Goal: Communication & Community: Share content

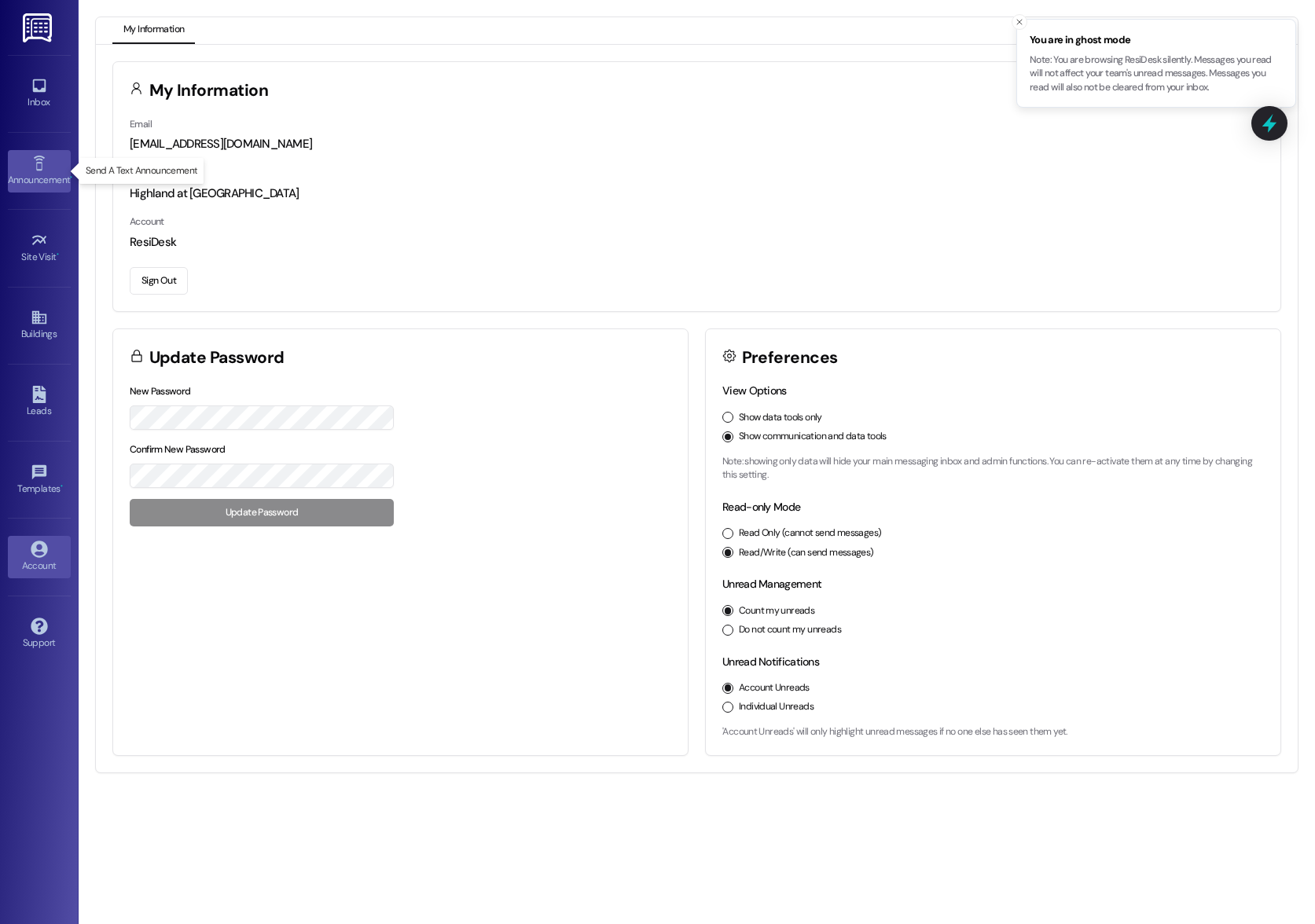
click at [44, 166] on icon at bounding box center [39, 163] width 17 height 17
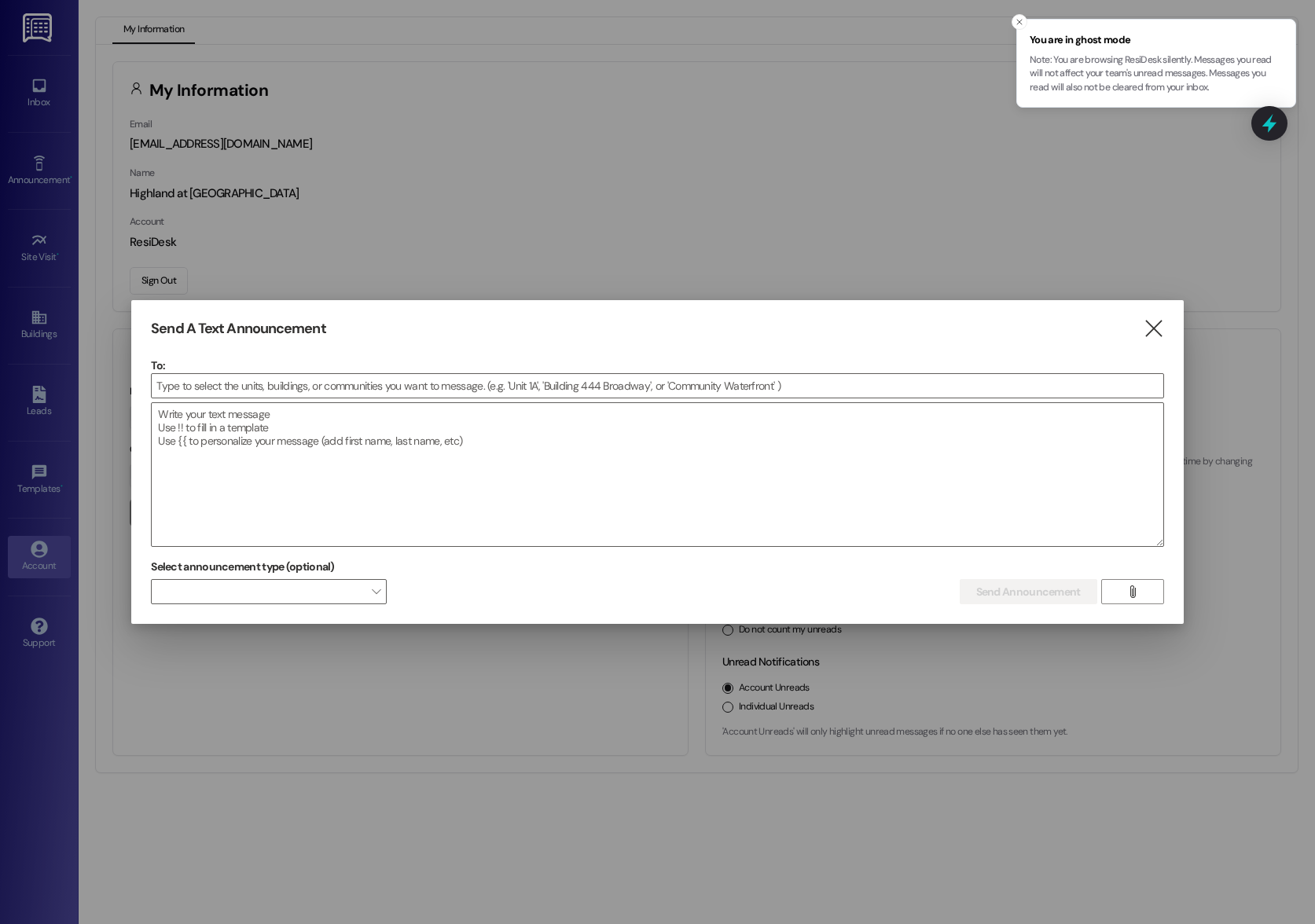
click at [1154, 331] on icon "" at bounding box center [1153, 329] width 22 height 17
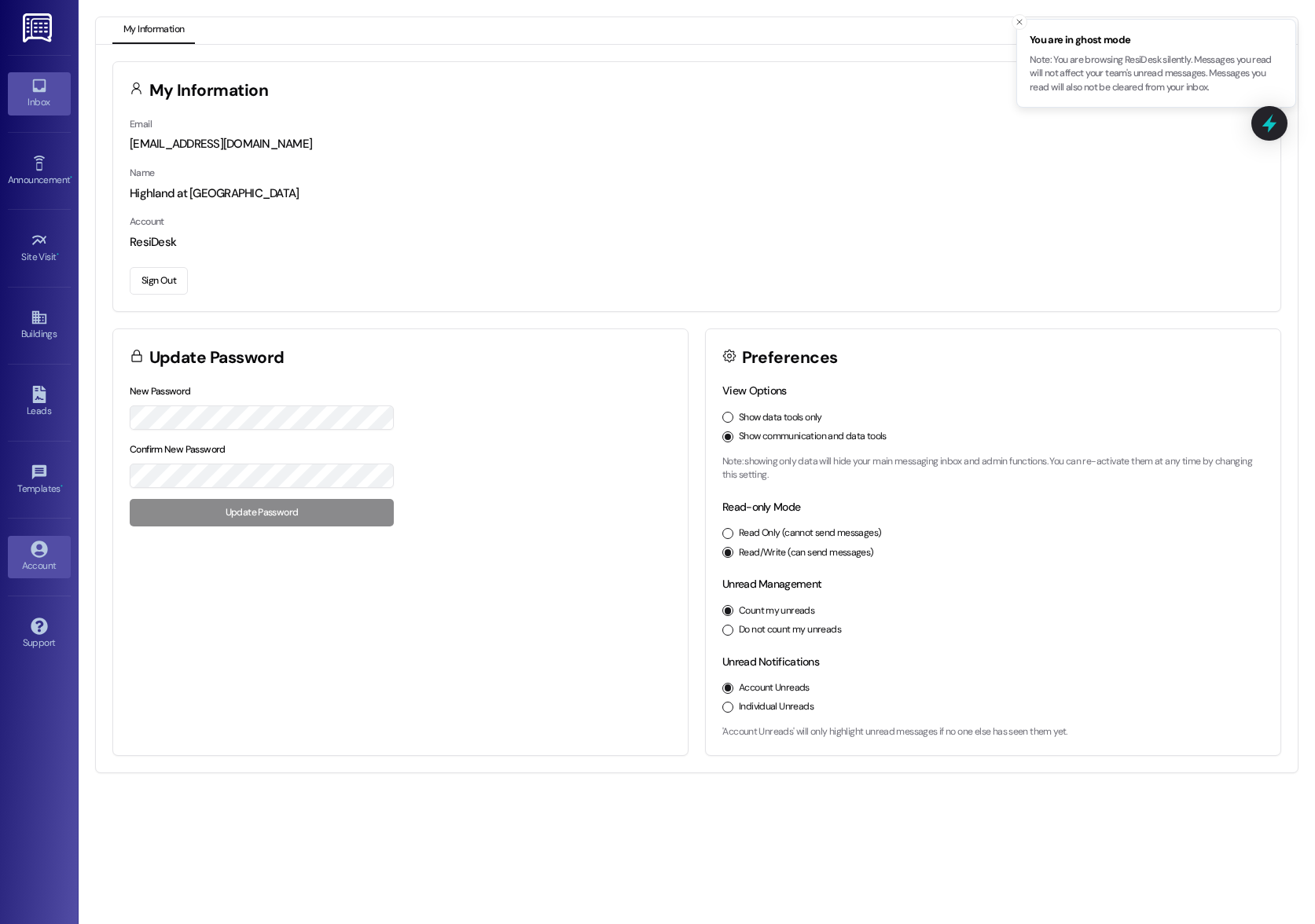
click at [31, 104] on div "Inbox" at bounding box center [39, 102] width 79 height 16
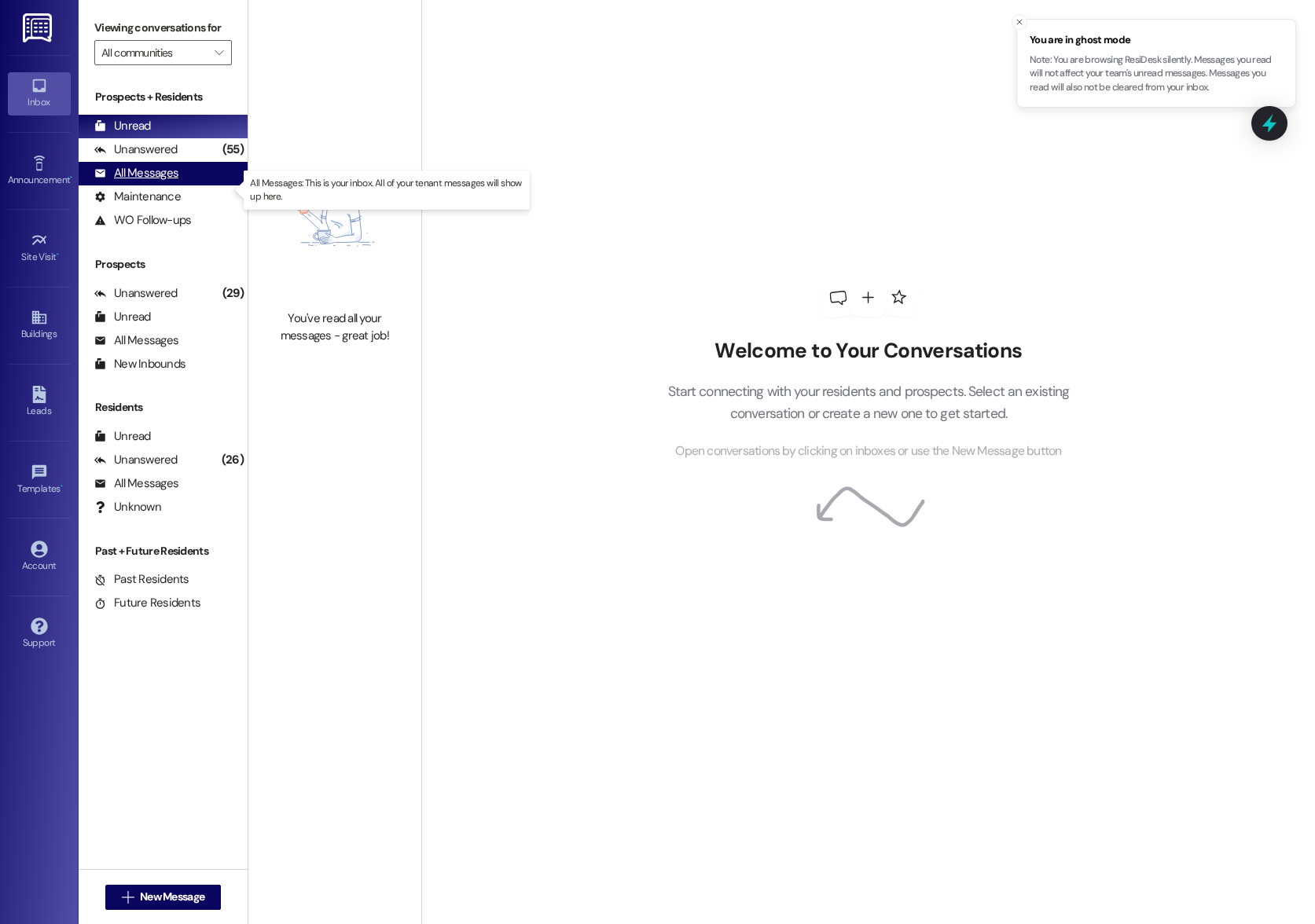
click at [135, 182] on div "All Messages" at bounding box center [137, 173] width 84 height 17
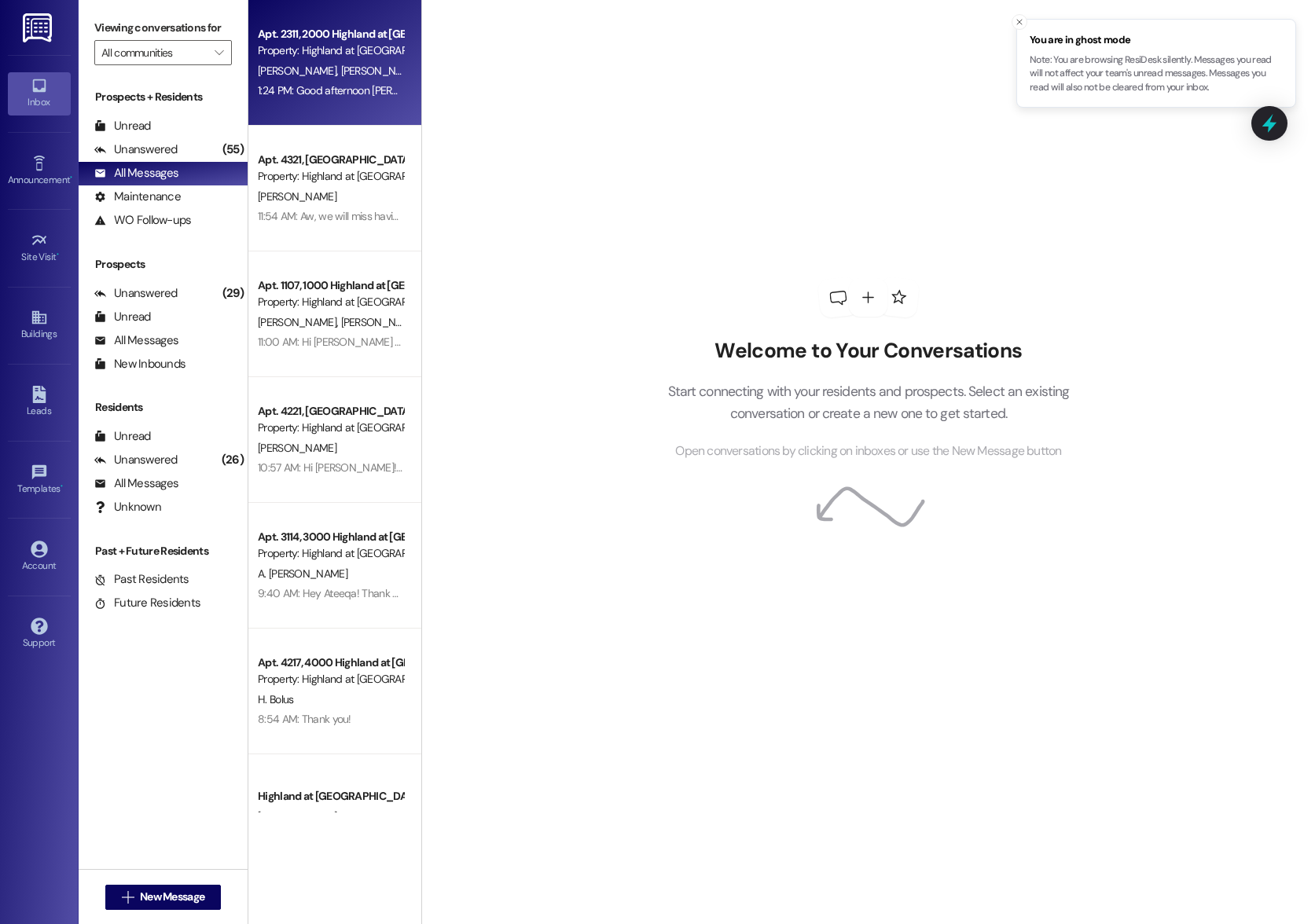
click at [342, 72] on div "[PERSON_NAME] [PERSON_NAME]" at bounding box center [331, 70] width 149 height 20
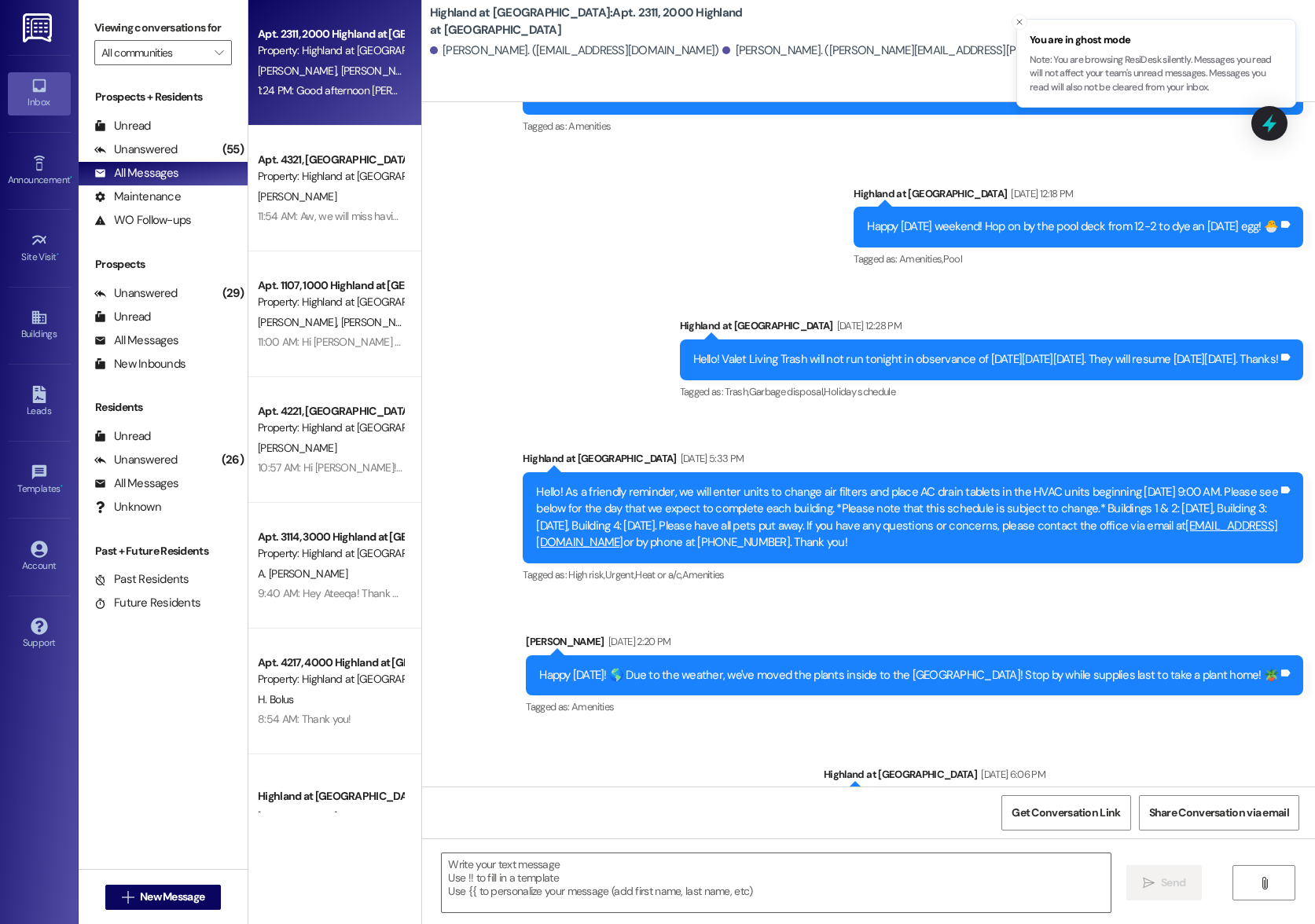
scroll to position [10758, 0]
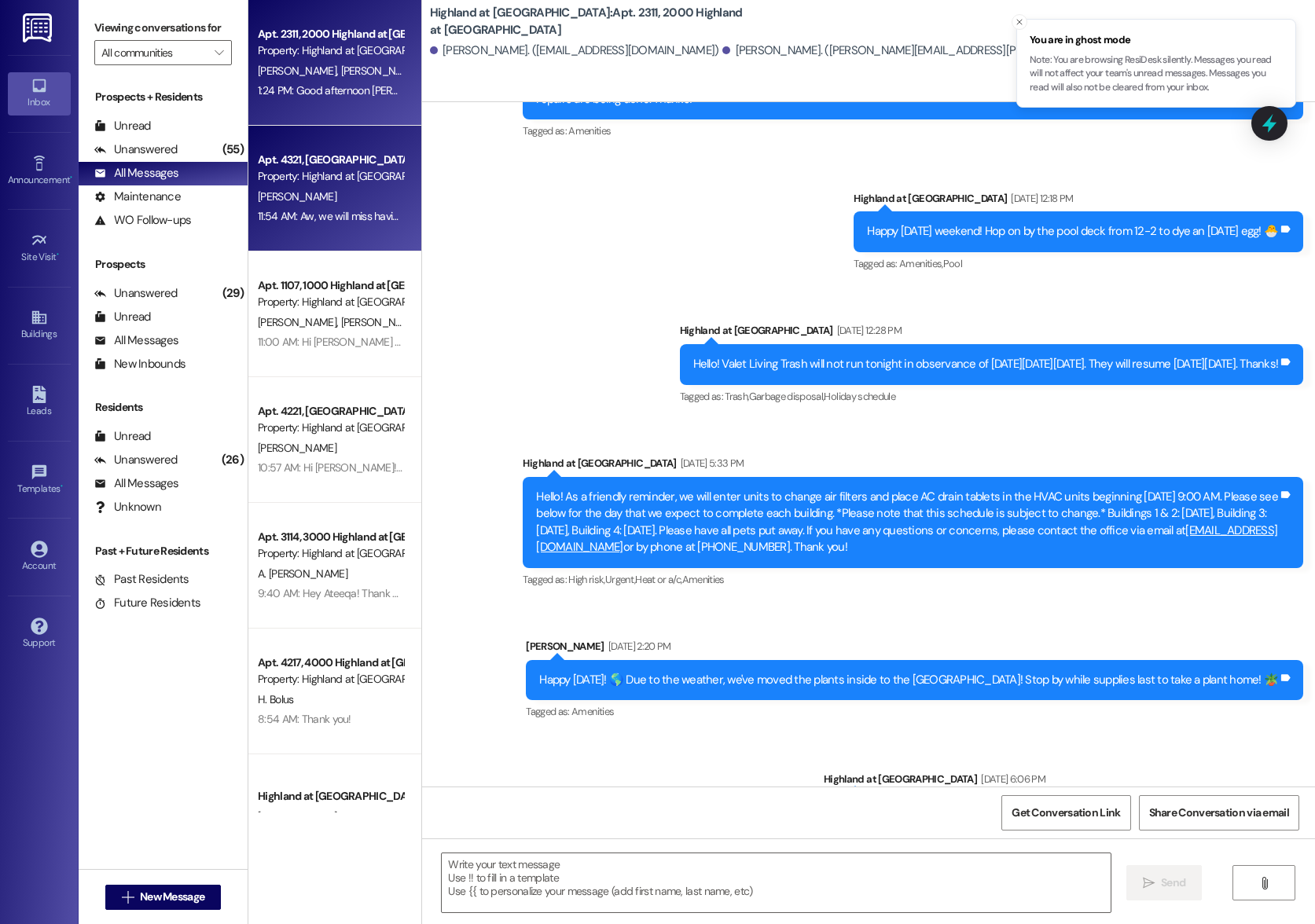
click at [331, 187] on div "[PERSON_NAME]" at bounding box center [331, 197] width 149 height 20
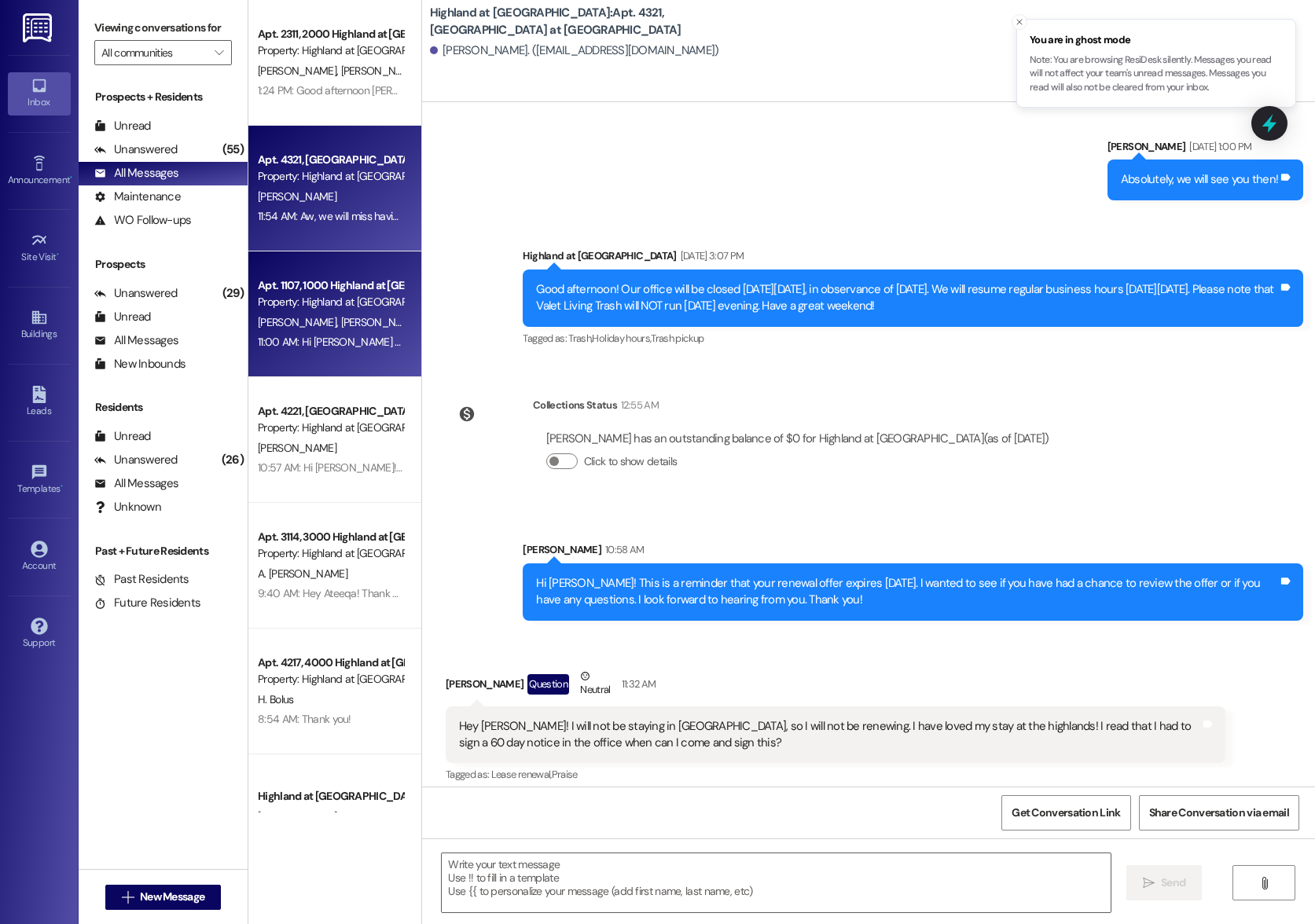
scroll to position [5781, 0]
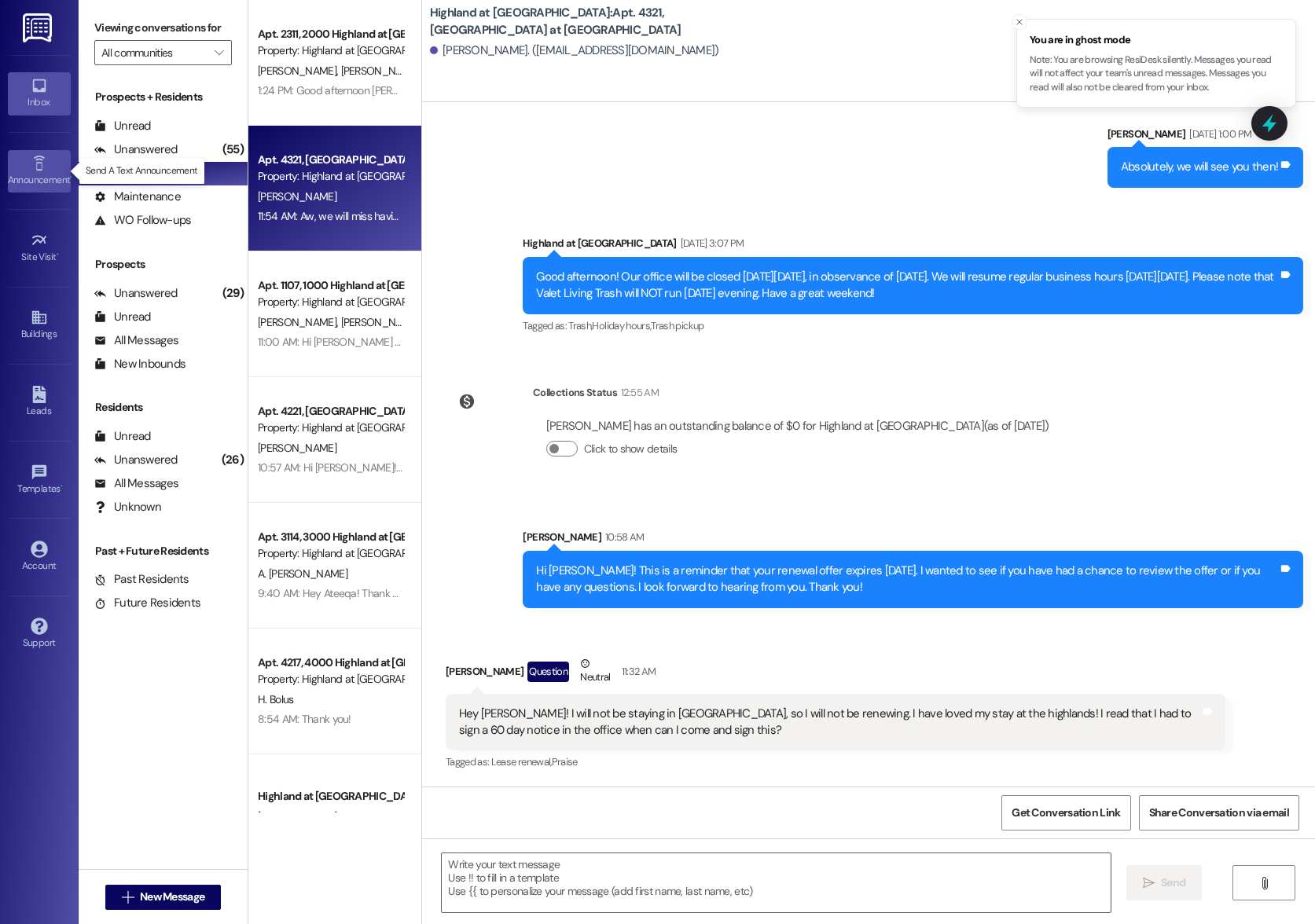
click at [37, 173] on div "Announcement •" at bounding box center [39, 180] width 79 height 16
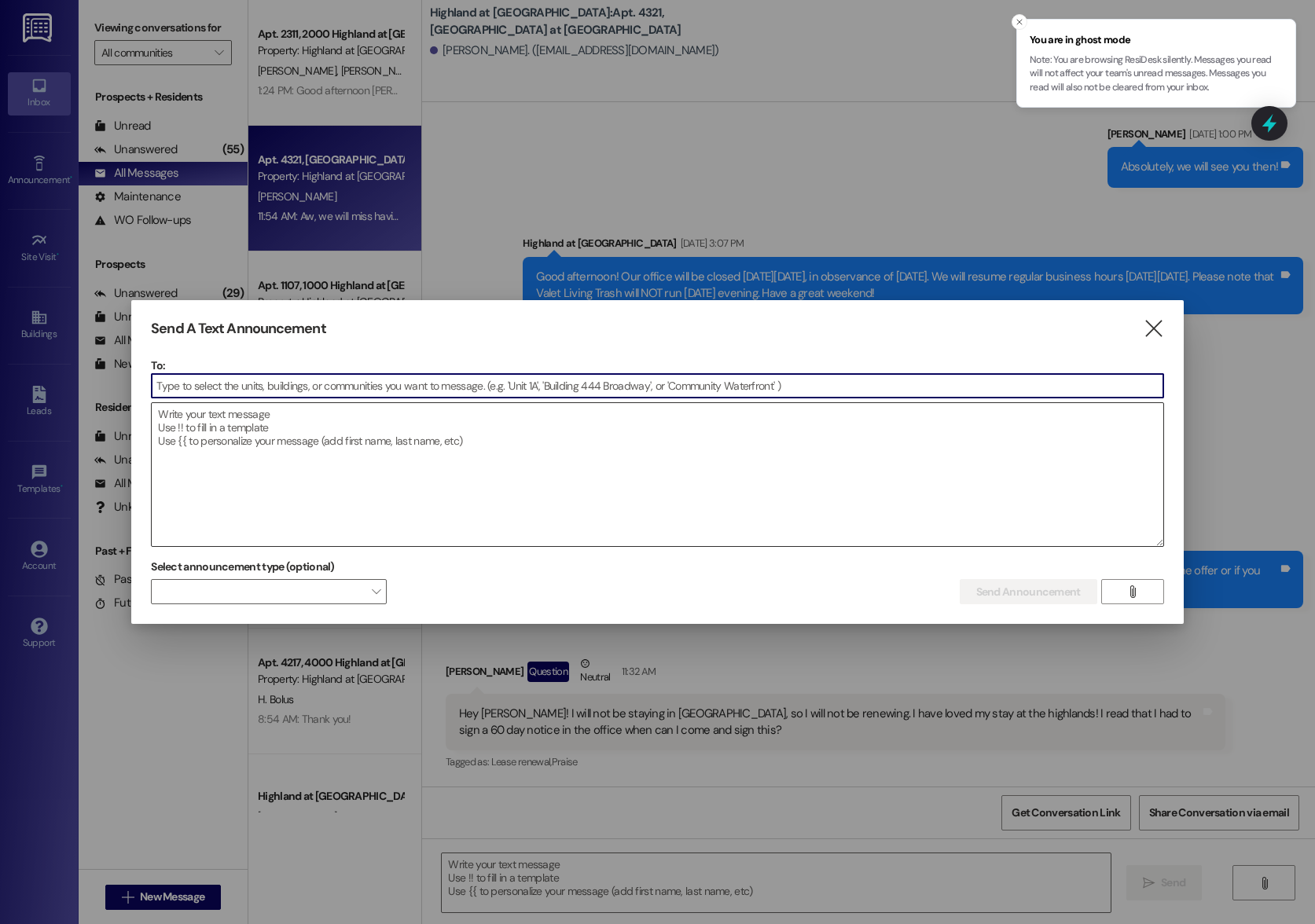
click at [422, 421] on textarea at bounding box center [657, 475] width 1011 height 143
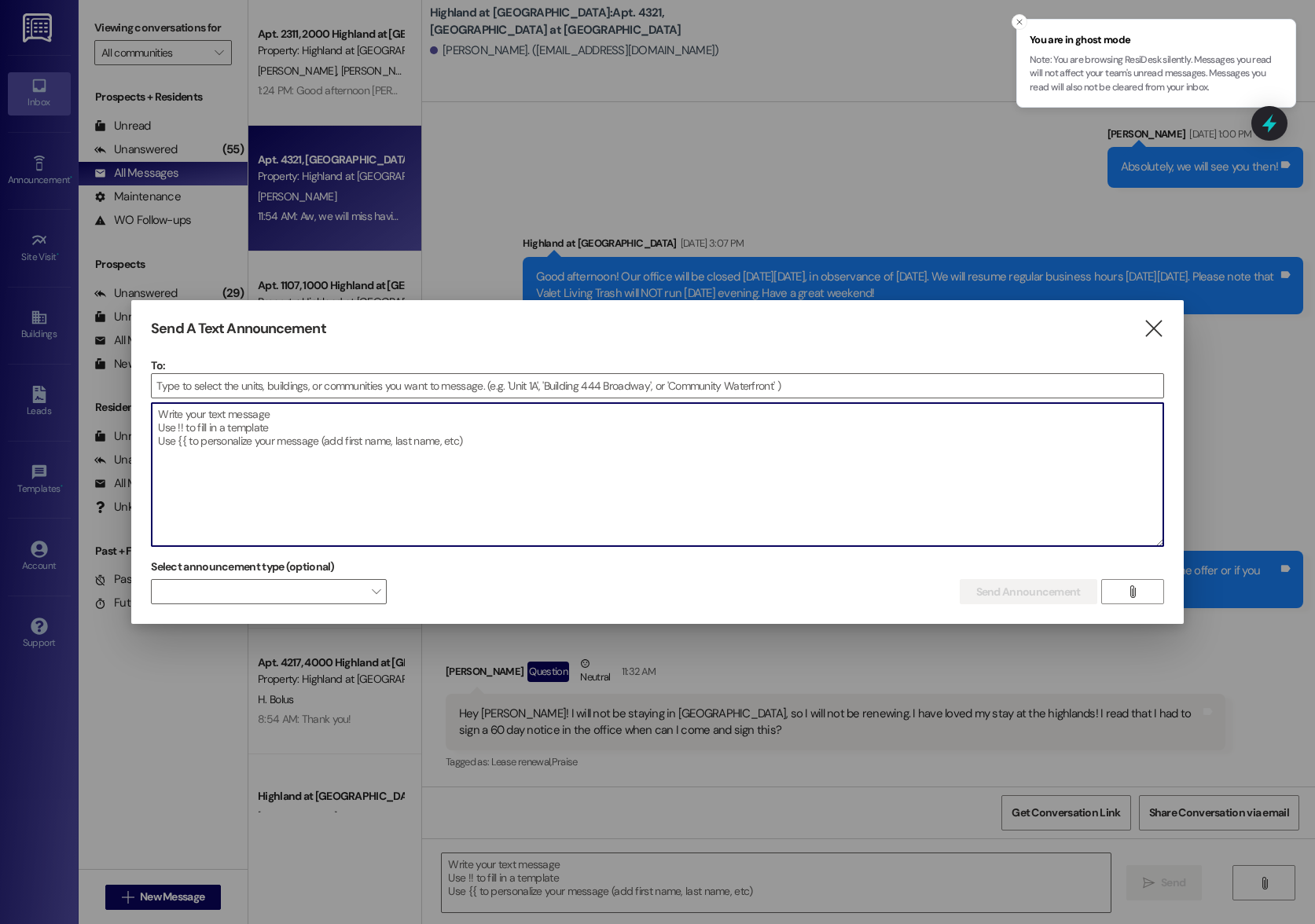
paste textarea "Join us at the clubhouse tonight at 6 PM for a fun evening of Pizza & Bingo! 🍕🎉…"
click at [155, 441] on textarea "Join us at the clubhouse tonight at 6 PM for a fun evening of Pizza & Bingo! 🍕🎉…" at bounding box center [657, 475] width 1011 height 143
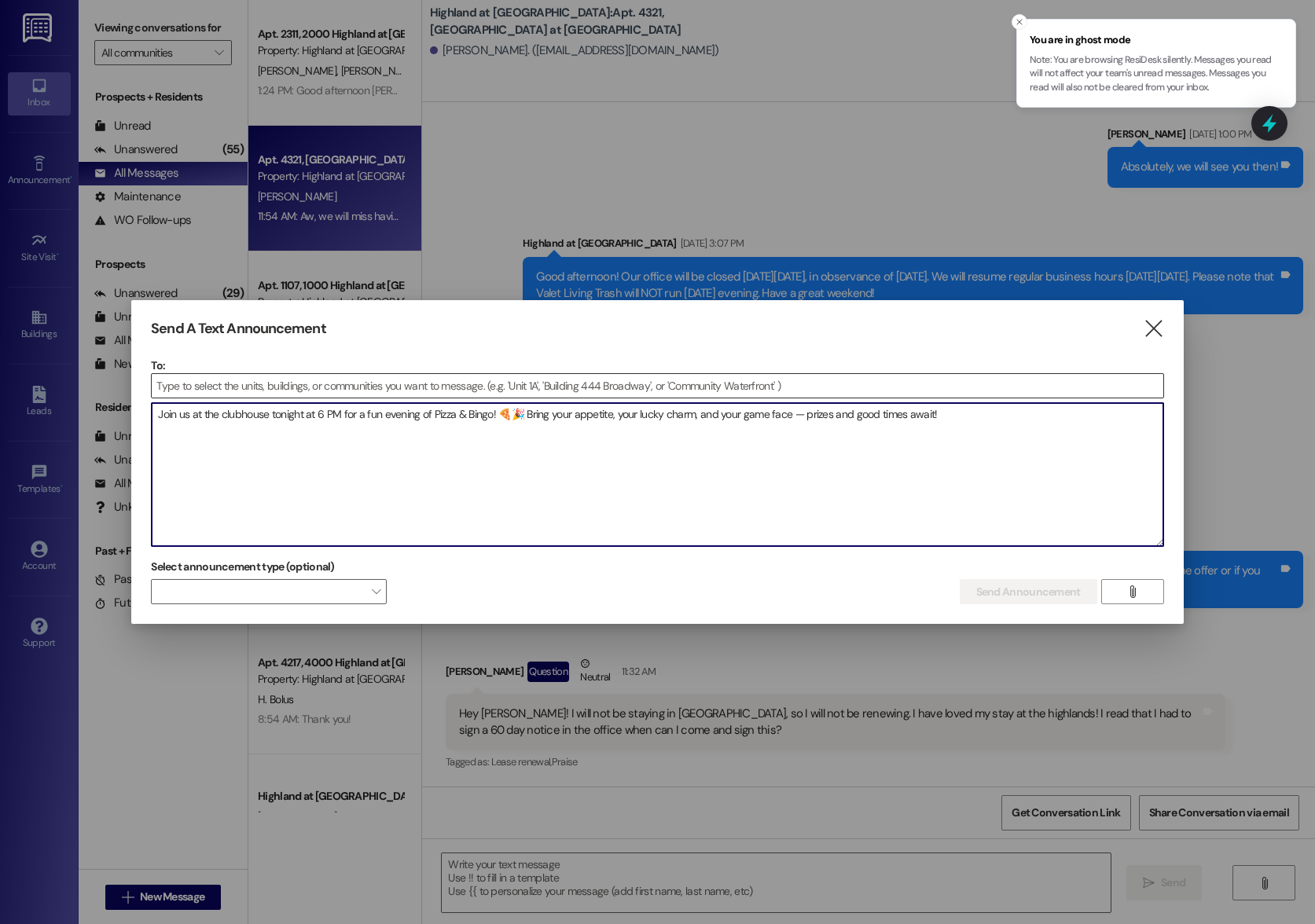
type textarea "Join us at the clubhouse tonight at 6 PM for a fun evening of Pizza & Bingo! 🍕🎉…"
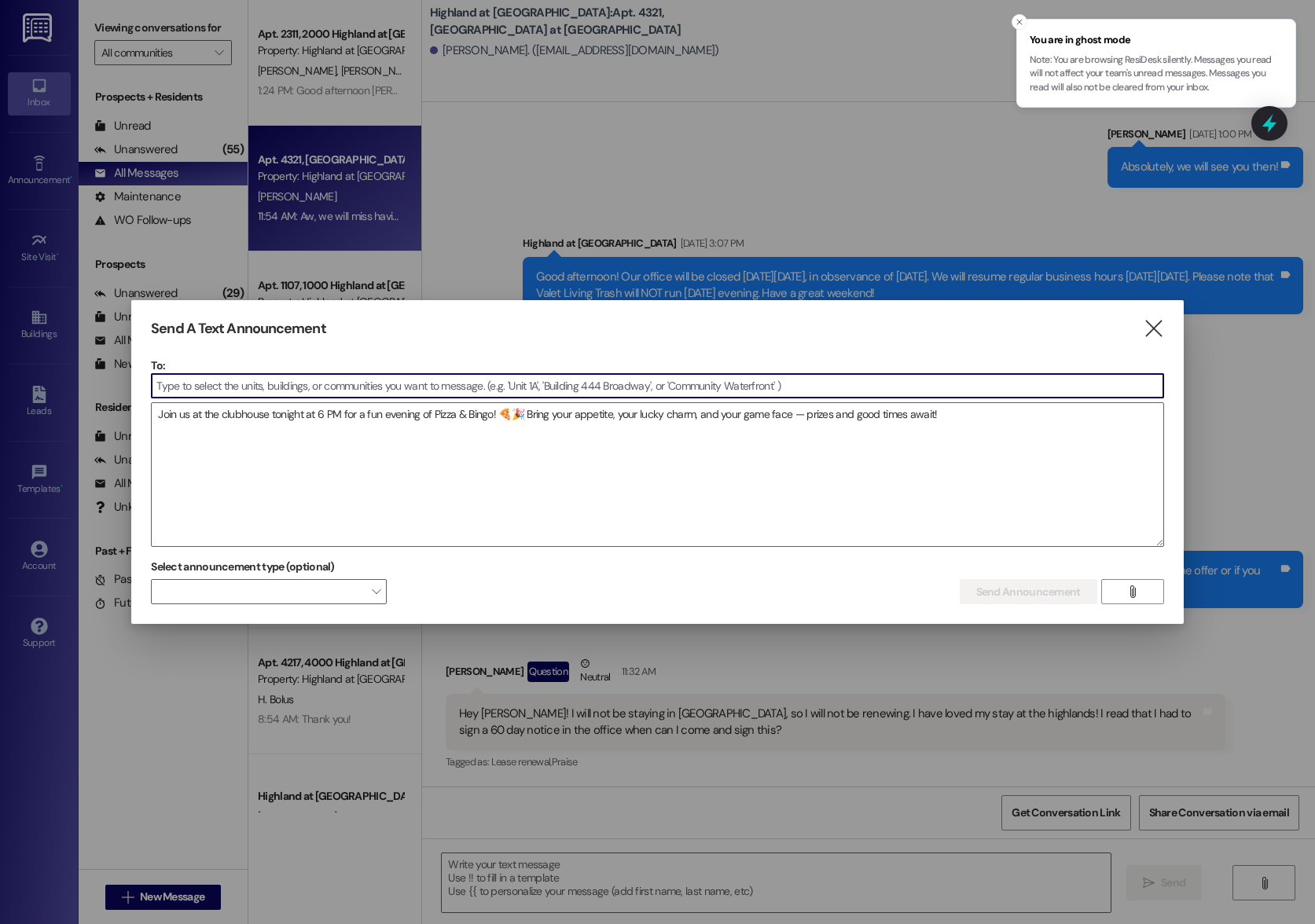
click at [175, 380] on input at bounding box center [657, 386] width 1011 height 23
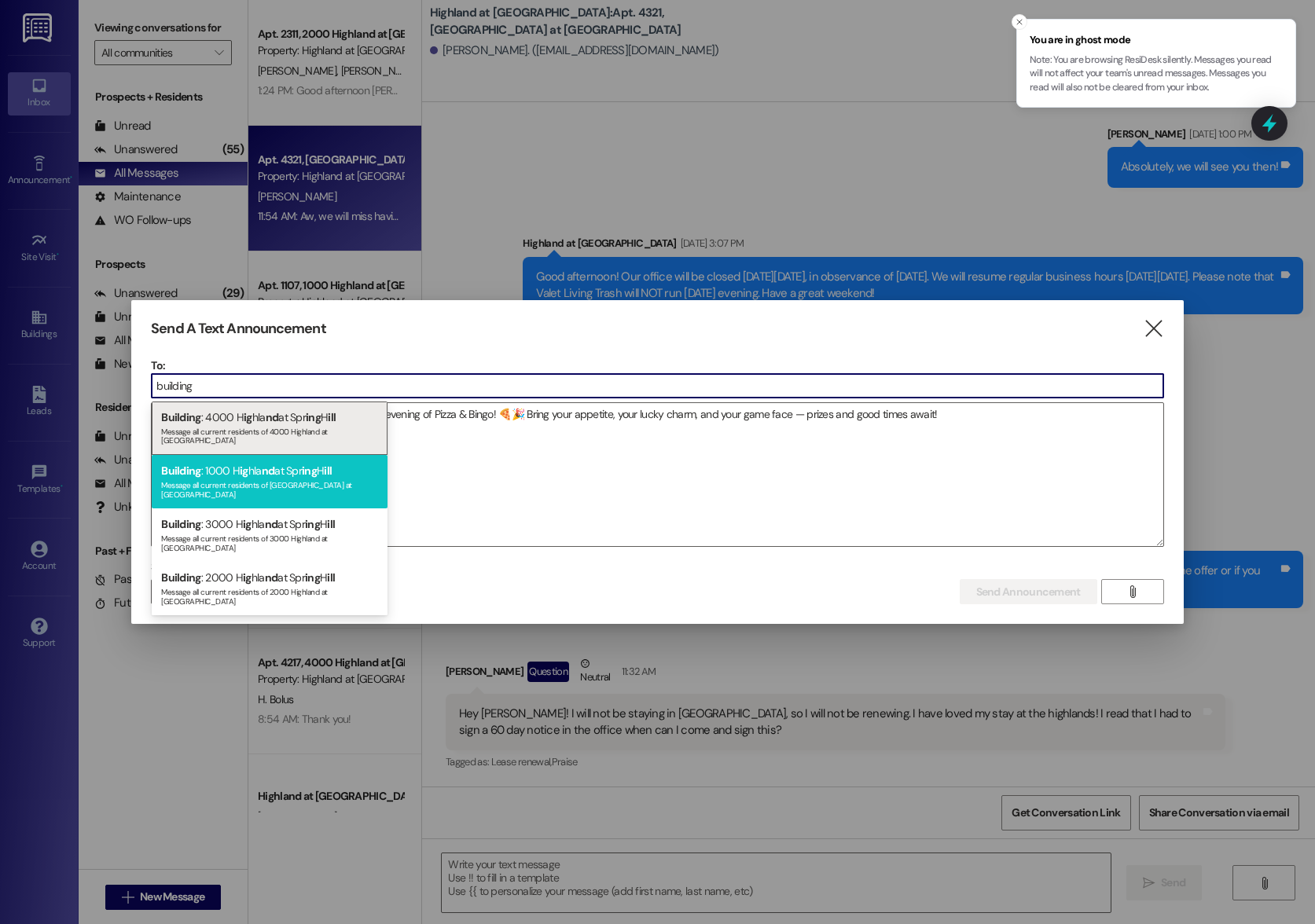
type input "building"
click at [250, 462] on div "Building : 1000 H ig hla nd at Spr ing H ill Message all current residents of […" at bounding box center [270, 481] width 236 height 53
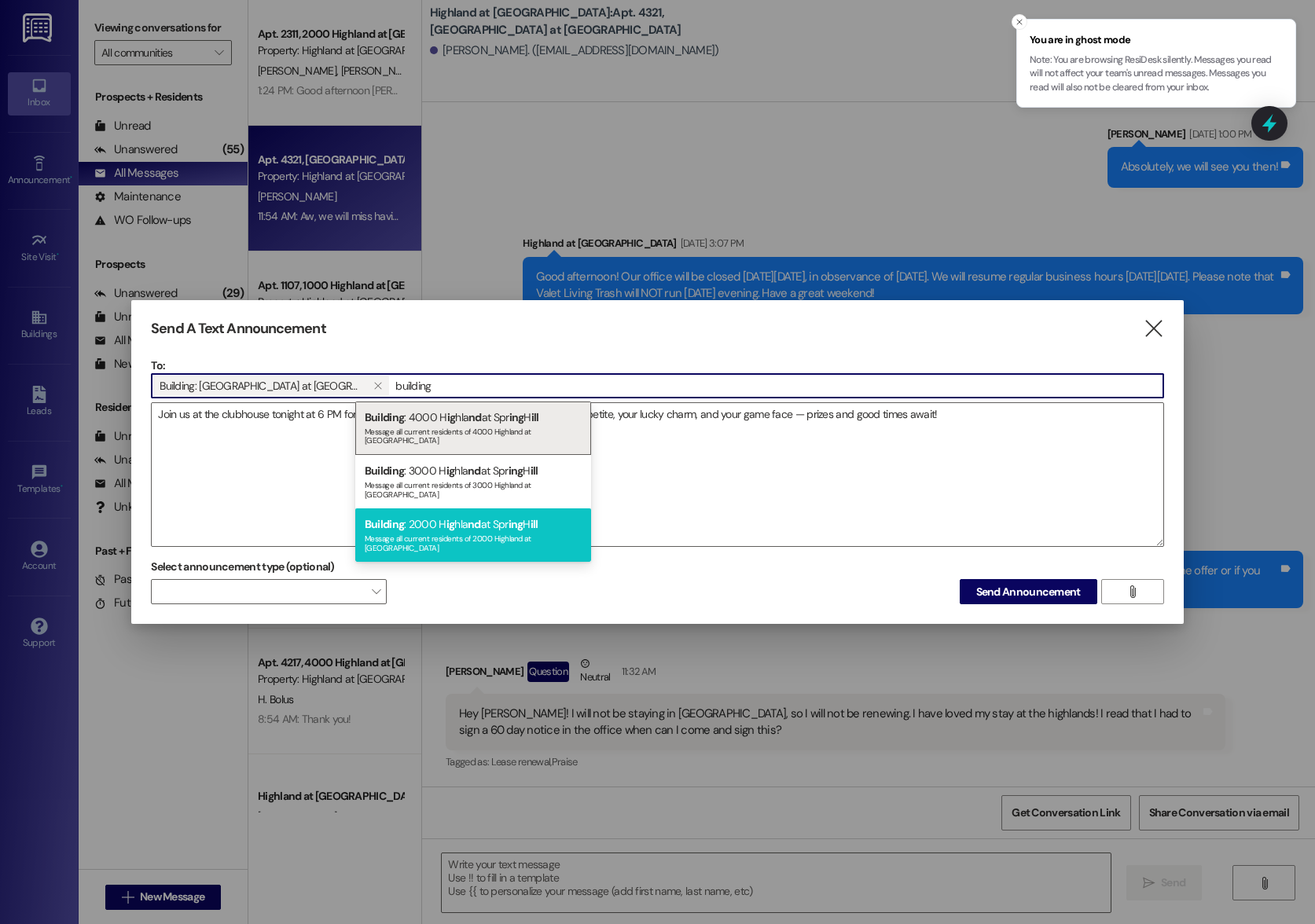
type input "building"
click at [431, 508] on div "Building : 2000 H ig hla nd at Spr ing H ill Message all current residents of 2…" at bounding box center [473, 535] width 236 height 53
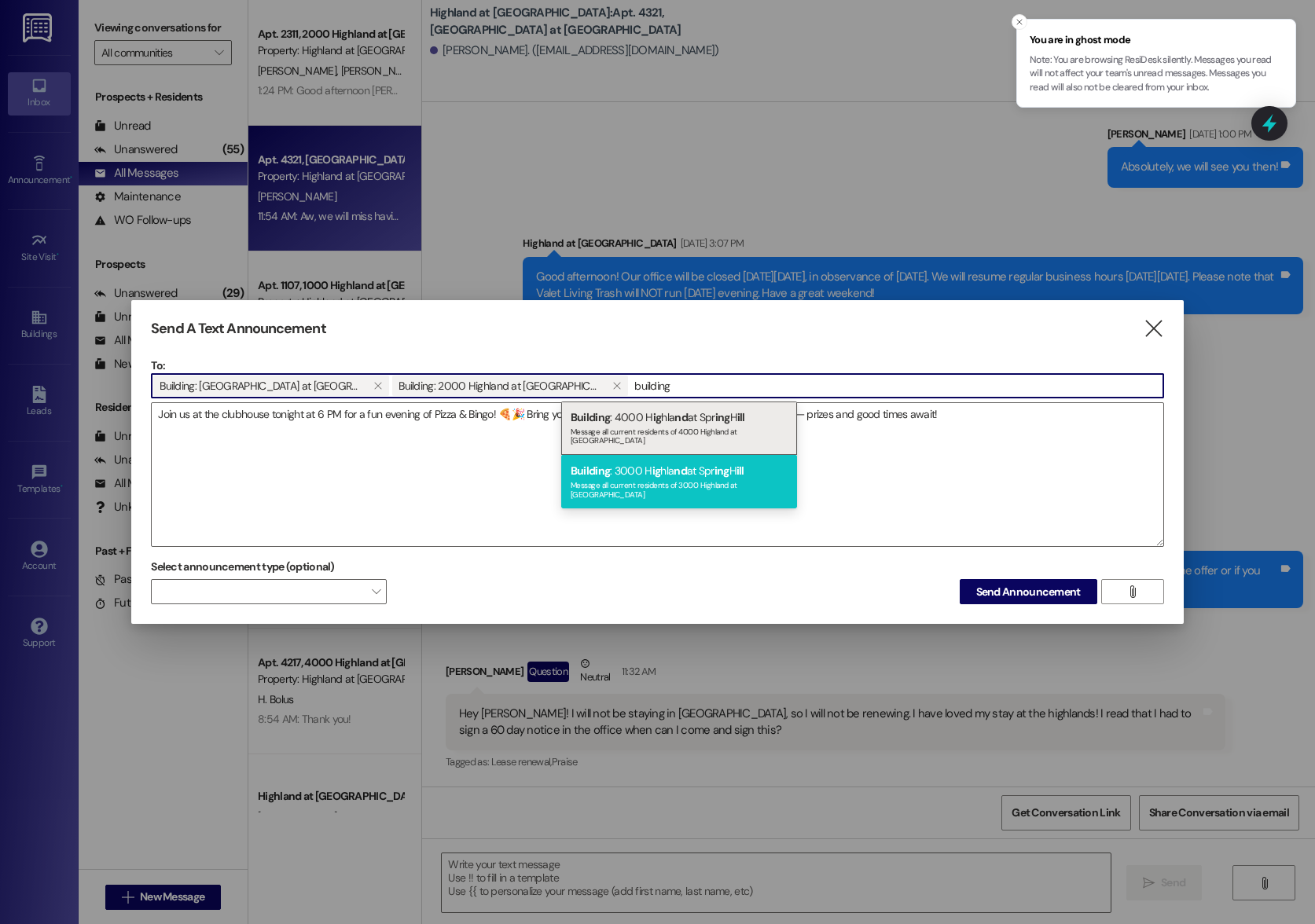
type input "building"
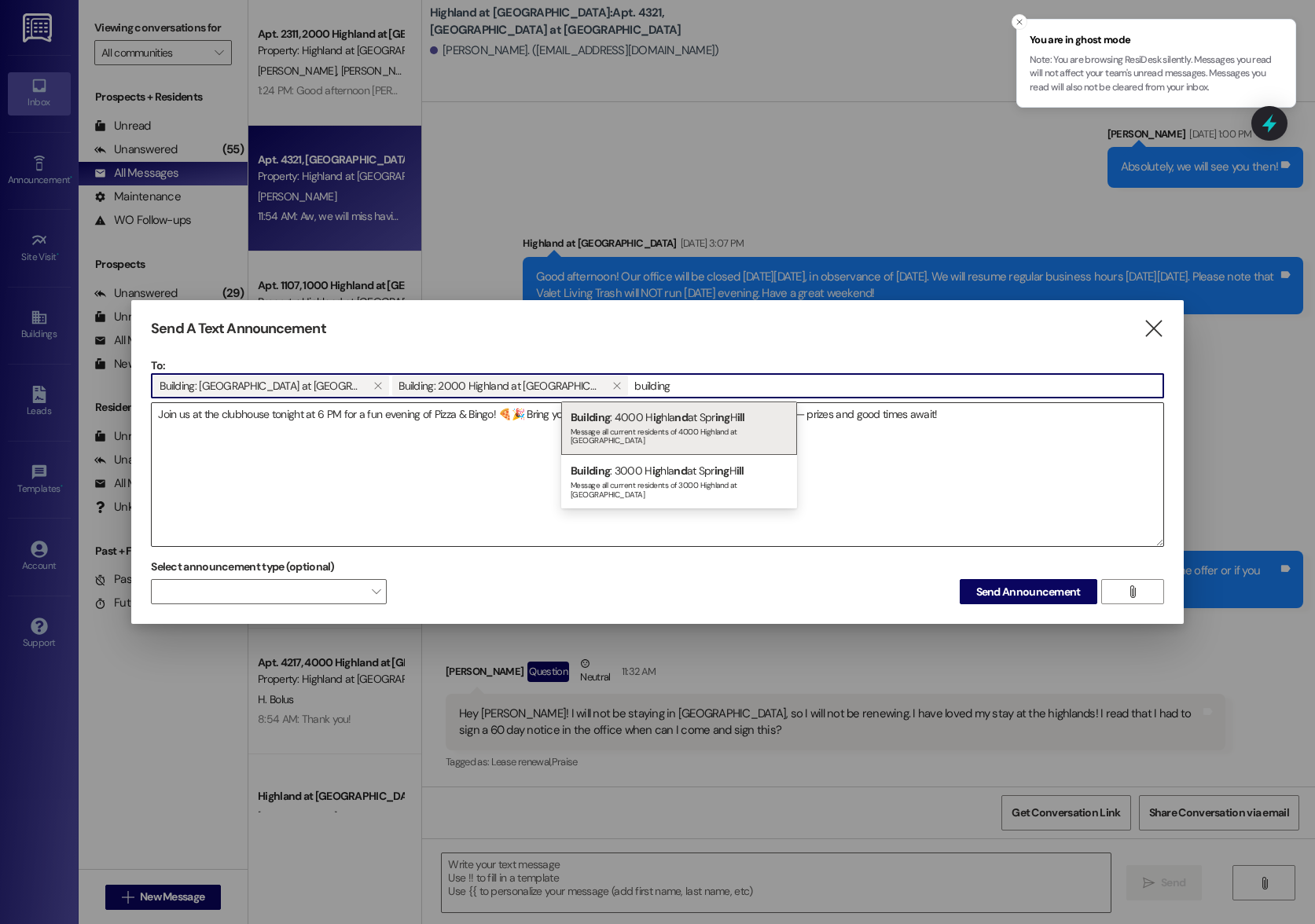
click at [594, 477] on div "Message all current residents of 3000 Highland at [GEOGRAPHIC_DATA]" at bounding box center [679, 488] width 217 height 22
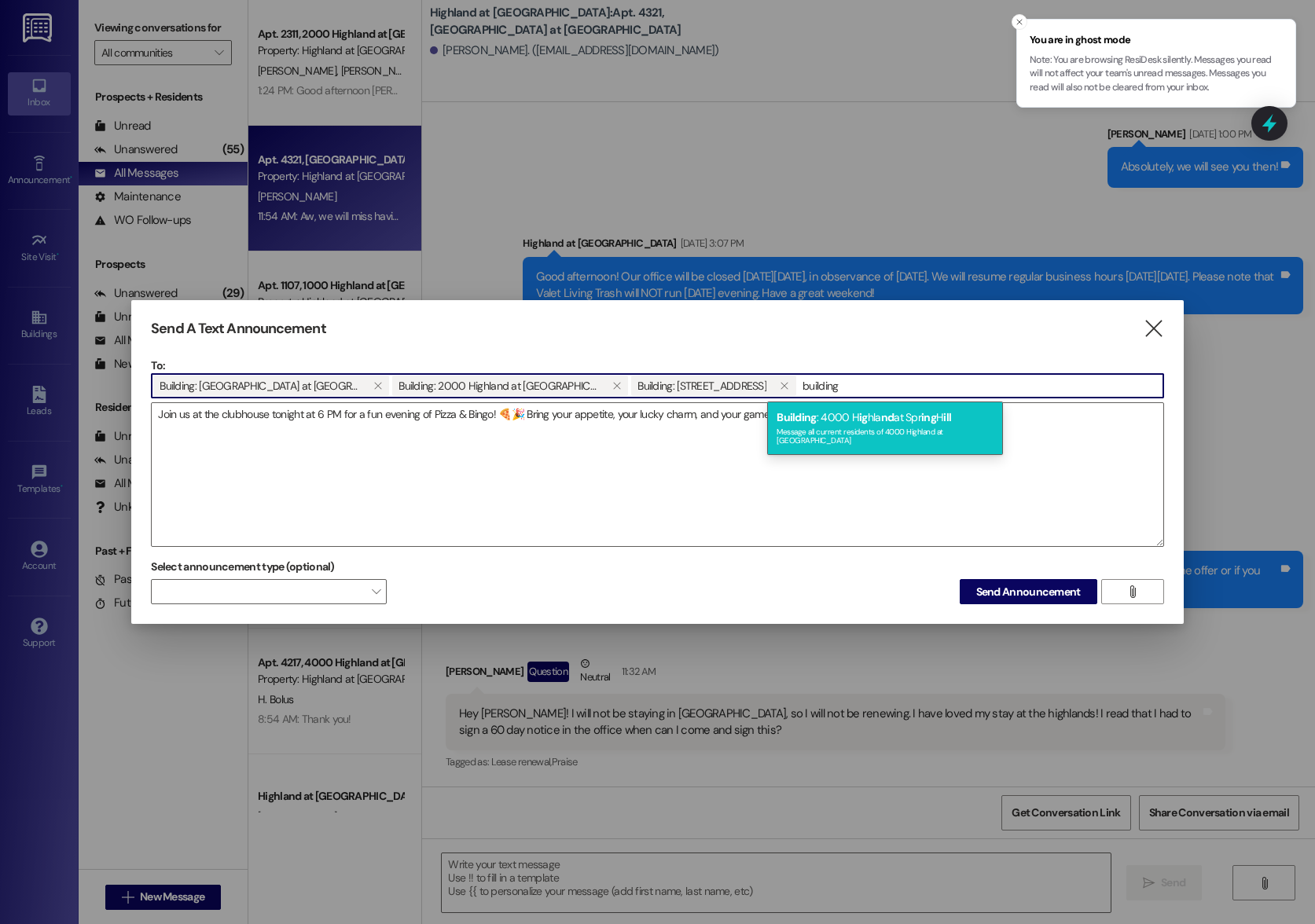
type input "building"
click at [890, 415] on span "nd" at bounding box center [888, 417] width 13 height 14
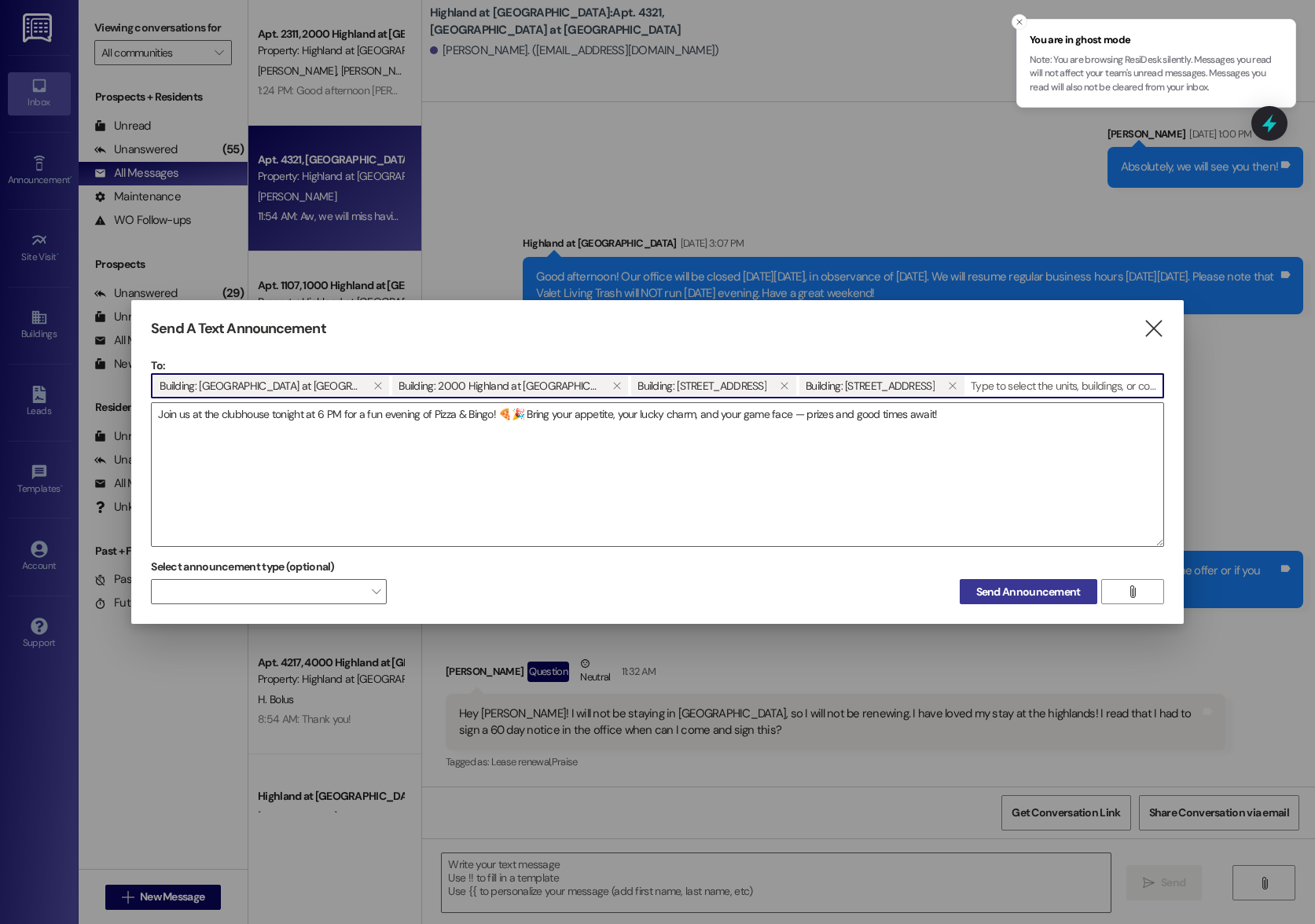
click at [1053, 594] on span "Send Announcement" at bounding box center [1028, 593] width 105 height 17
